Goal: Task Accomplishment & Management: Manage account settings

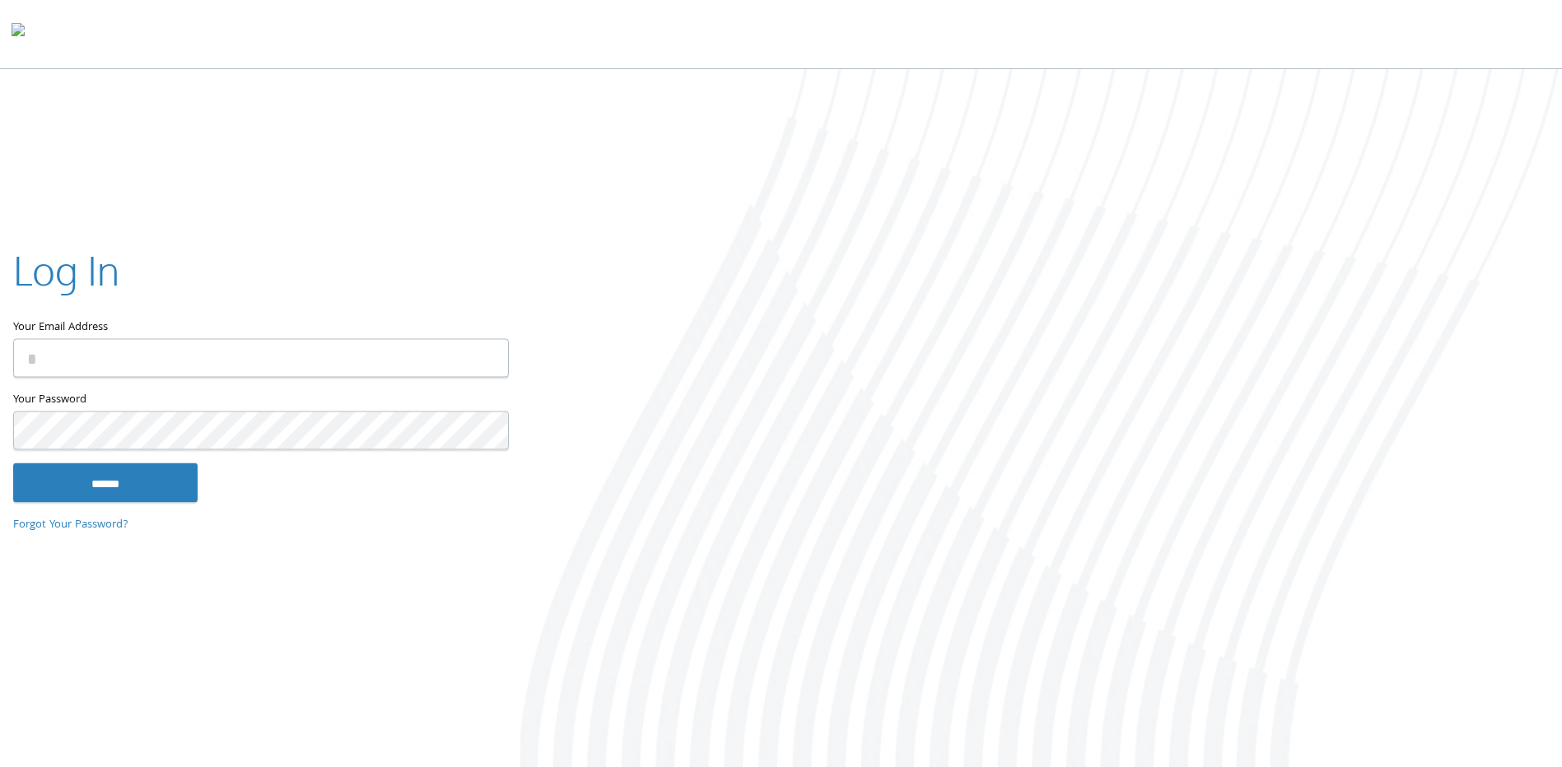
click at [250, 367] on input "Your Email Address" at bounding box center [261, 358] width 496 height 39
type input "**********"
click at [13, 464] on input "******" at bounding box center [105, 484] width 184 height 40
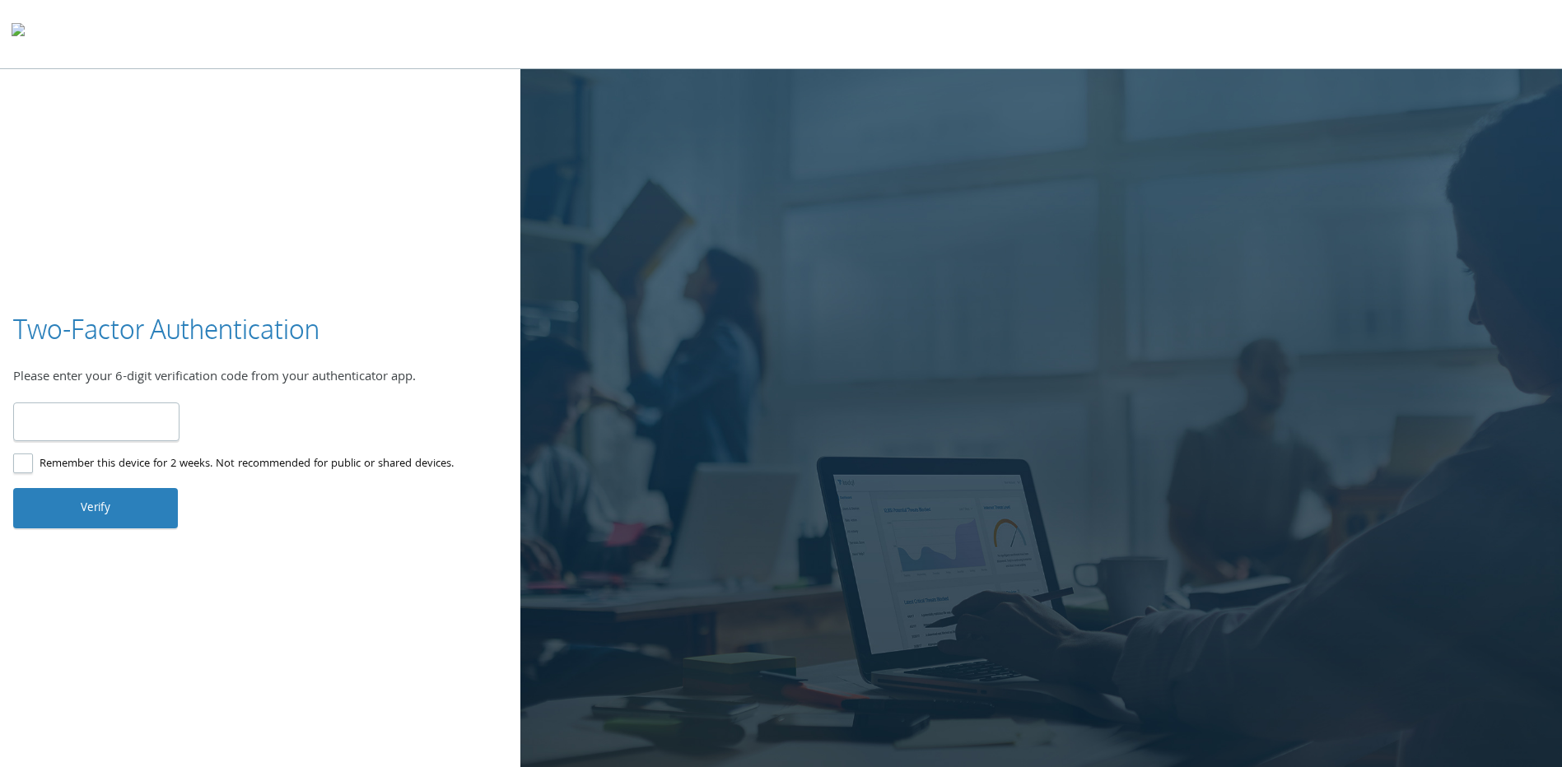
type input "******"
